Goal: Check status: Check status

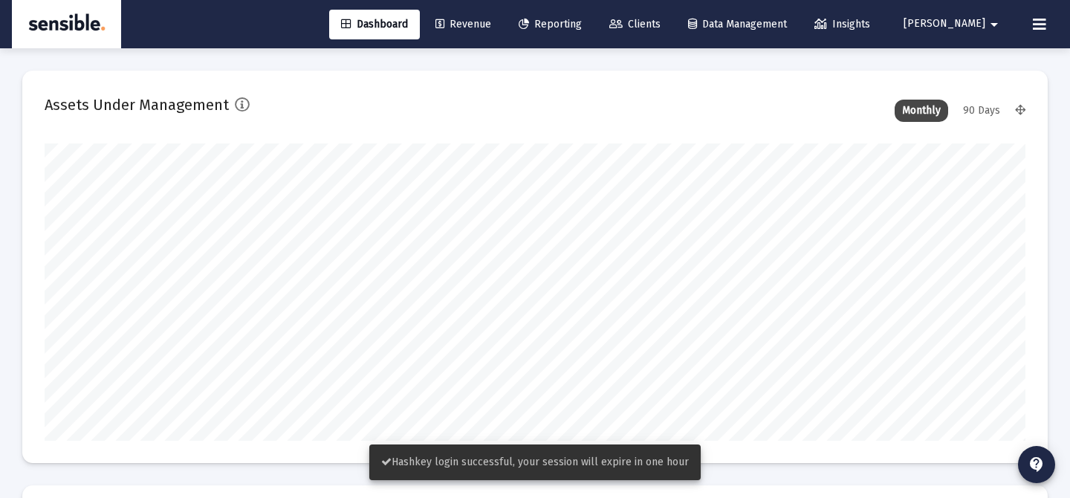
scroll to position [297, 981]
type input "[DATE]"
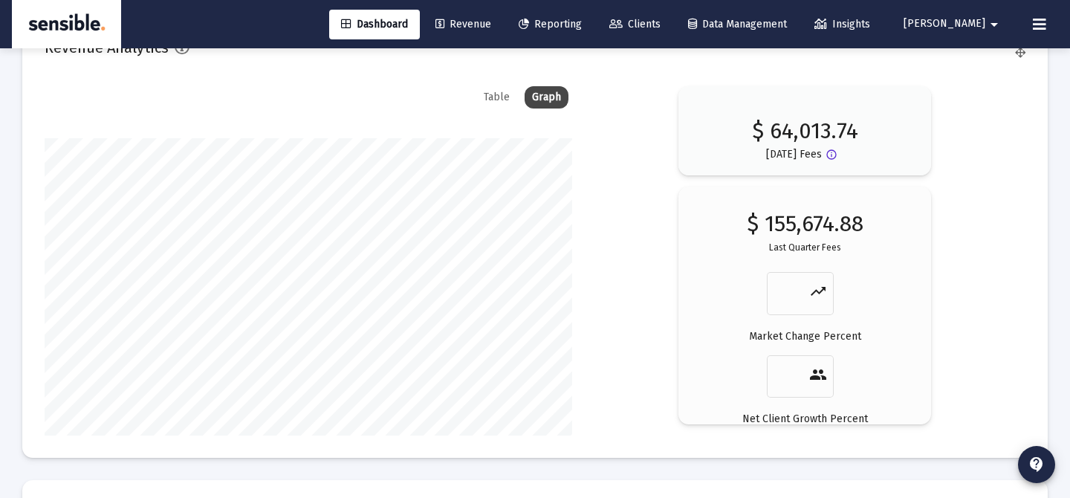
scroll to position [2684, 0]
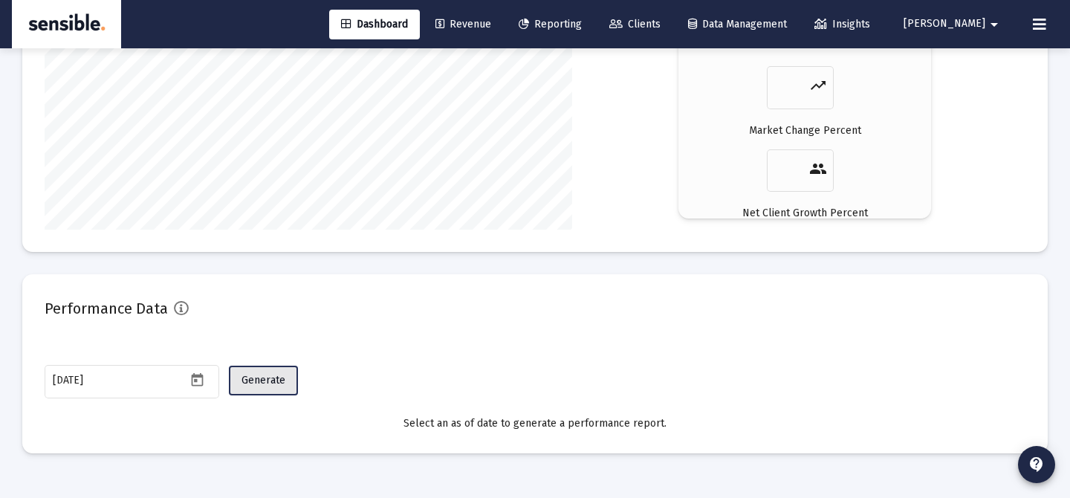
click at [280, 389] on button "Generate" at bounding box center [263, 381] width 69 height 30
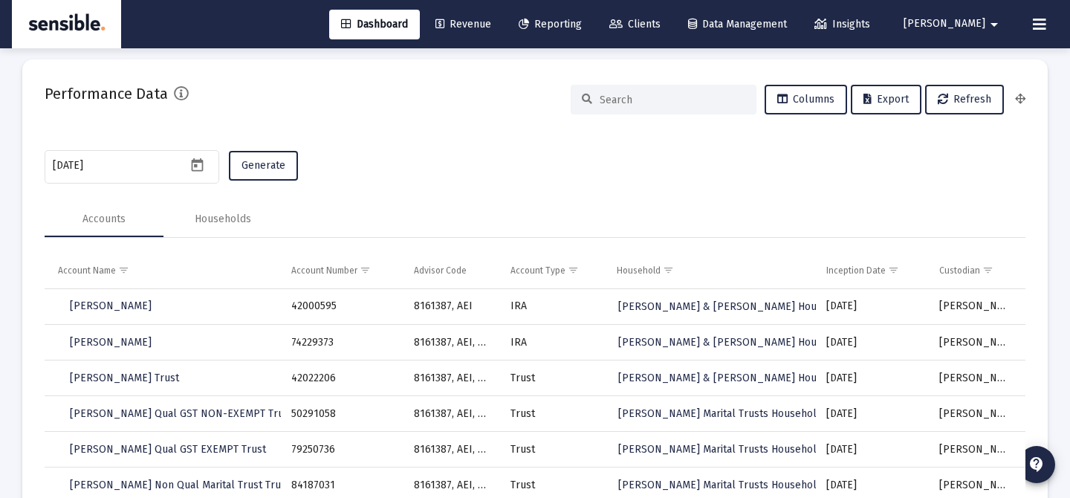
scroll to position [2900, 0]
click at [250, 224] on div "Households" at bounding box center [223, 218] width 56 height 15
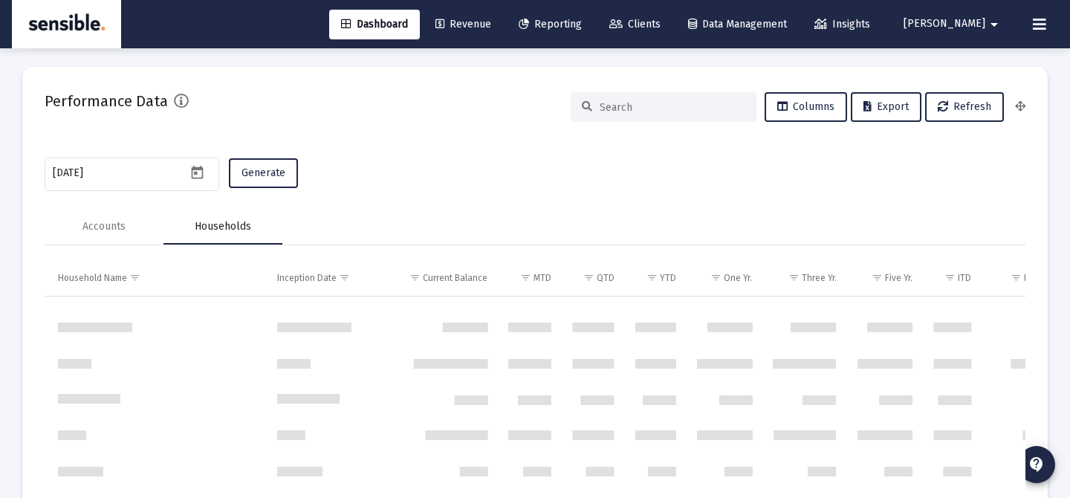
scroll to position [2014, 0]
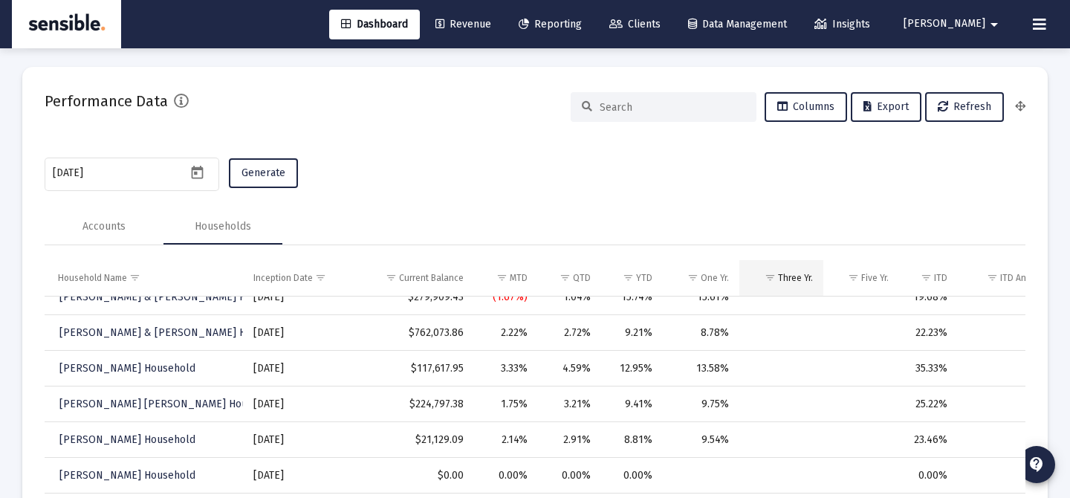
click at [806, 269] on td "Three Yr." at bounding box center [781, 278] width 84 height 36
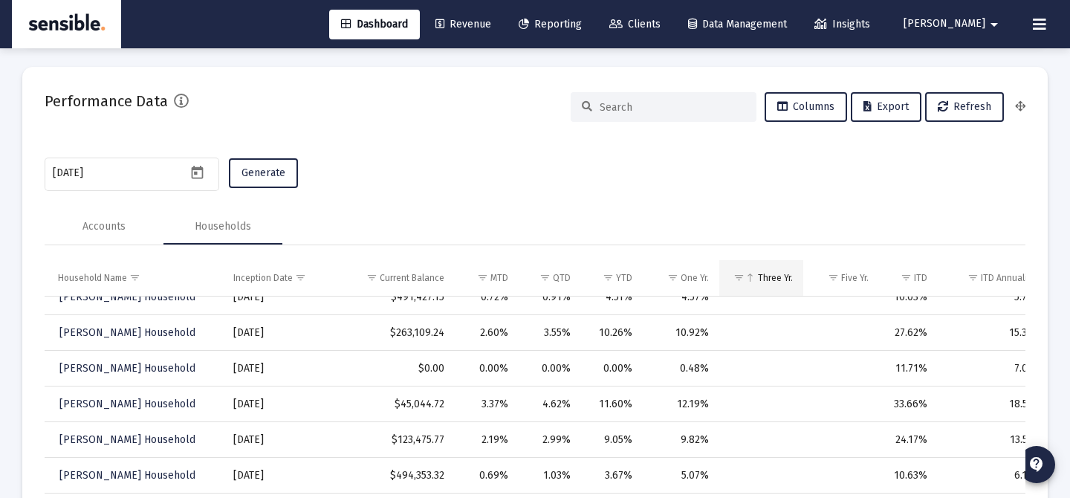
click at [776, 279] on div "Three Yr." at bounding box center [775, 278] width 35 height 12
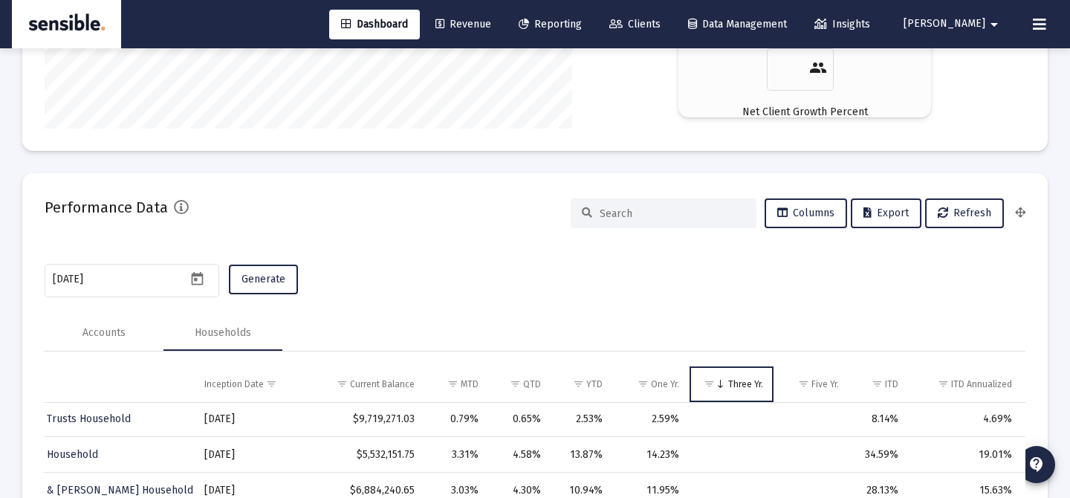
scroll to position [2985, 0]
